Goal: Navigation & Orientation: Find specific page/section

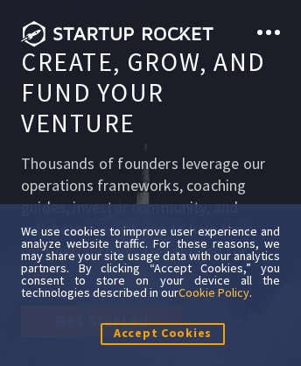
click at [216, 292] on link "Cookie Policy" at bounding box center [214, 293] width 71 height 16
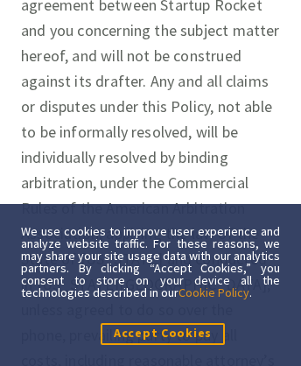
scroll to position [17908, 0]
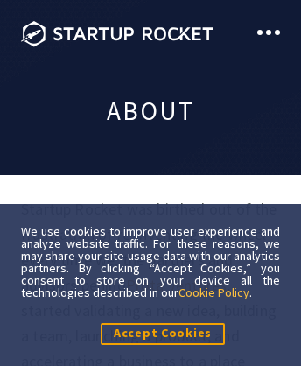
click at [216, 292] on link "Cookie Policy" at bounding box center [214, 293] width 71 height 16
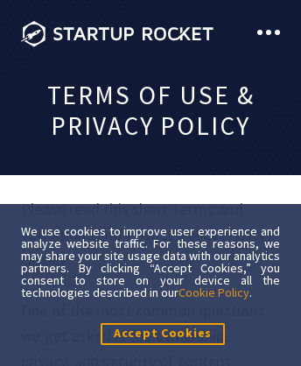
scroll to position [15698, 0]
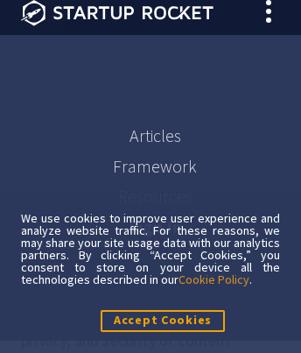
scroll to position [182, 0]
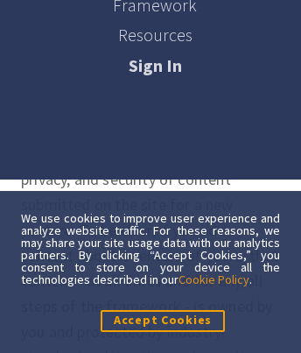
click at [154, 11] on link "Framework" at bounding box center [155, 5] width 84 height 22
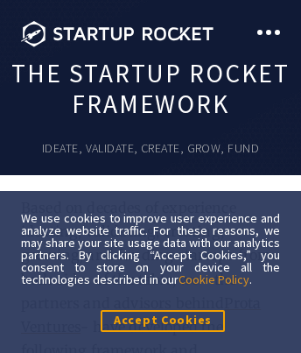
scroll to position [734, 125]
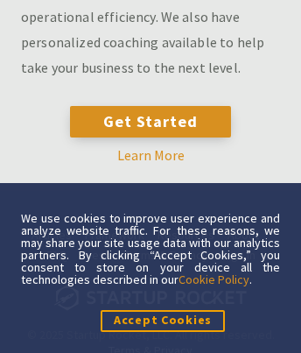
scroll to position [598, 125]
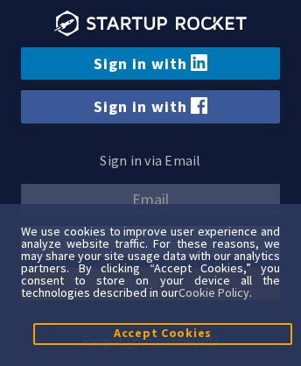
scroll to position [20, 0]
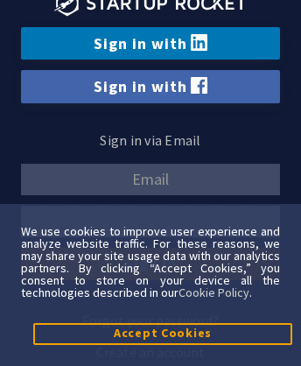
click at [151, 86] on link "Sign in with Facebook" at bounding box center [150, 86] width 259 height 32
